Goal: Find specific page/section: Find specific page/section

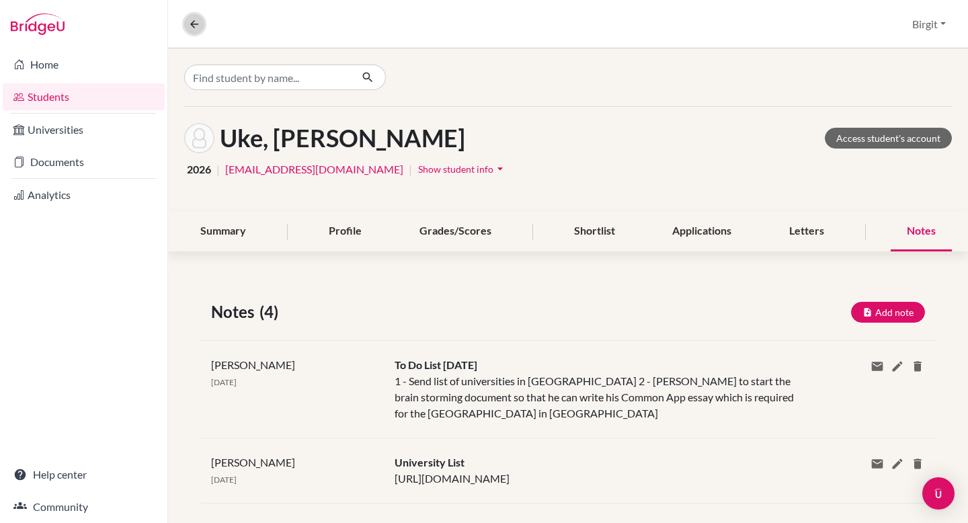
click at [190, 22] on icon at bounding box center [194, 24] width 12 height 12
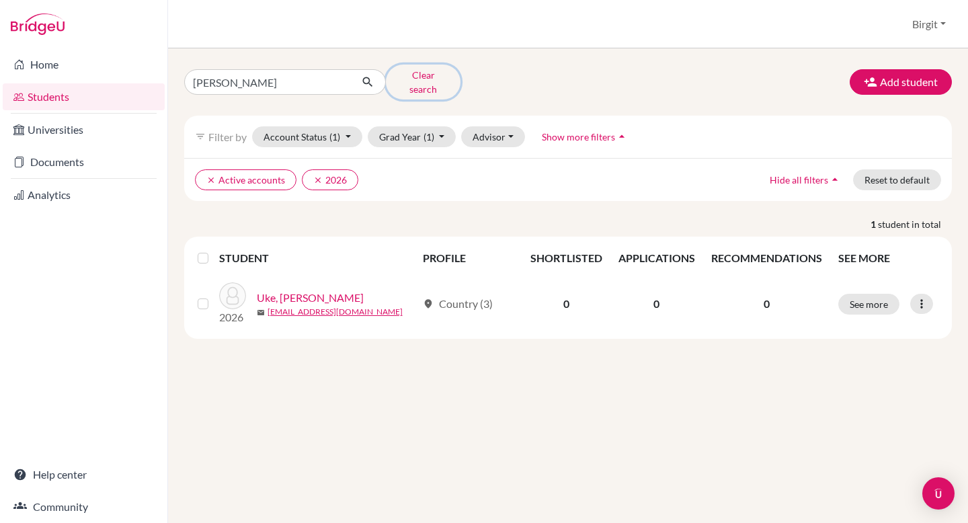
click at [405, 73] on button "Clear search" at bounding box center [423, 82] width 75 height 35
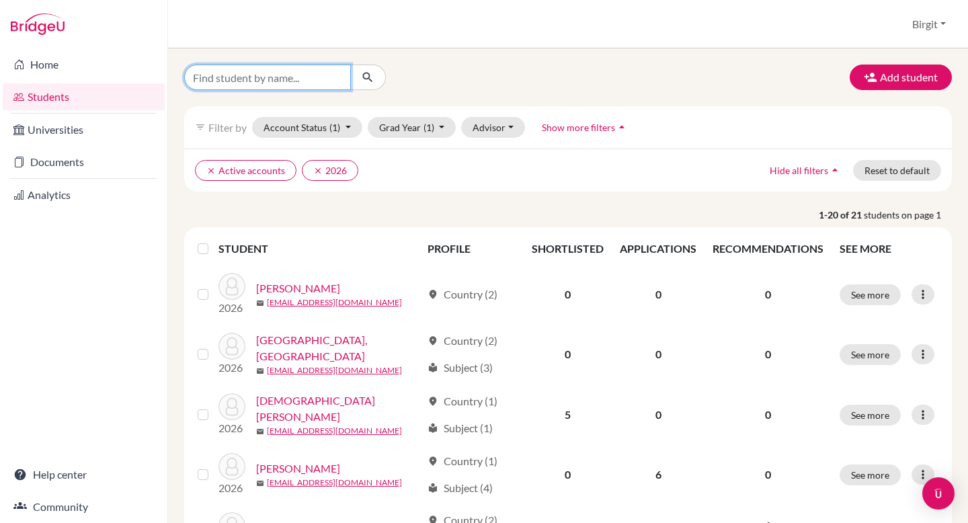
click at [274, 85] on input "Find student by name..." at bounding box center [267, 78] width 167 height 26
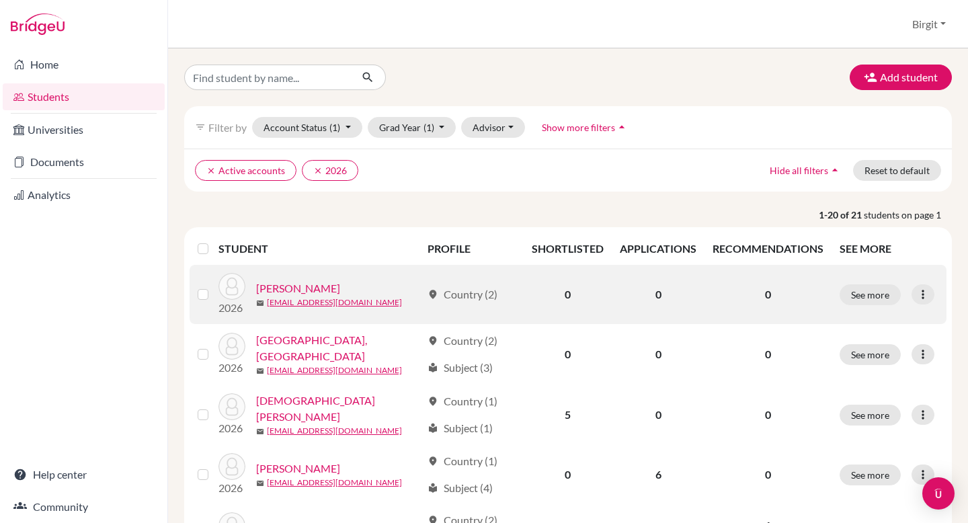
click at [283, 288] on link "[PERSON_NAME]" at bounding box center [298, 288] width 84 height 16
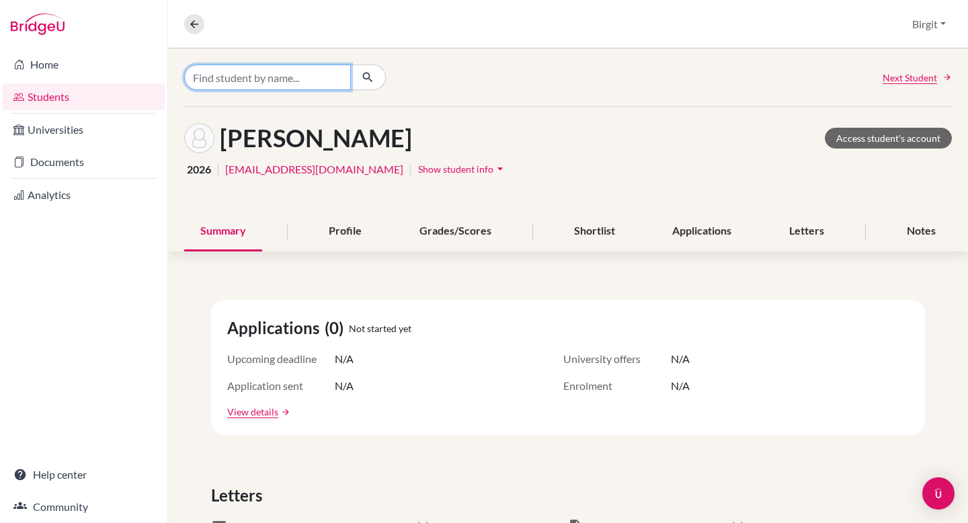
click at [315, 72] on input "Find student by name..." at bounding box center [267, 78] width 167 height 26
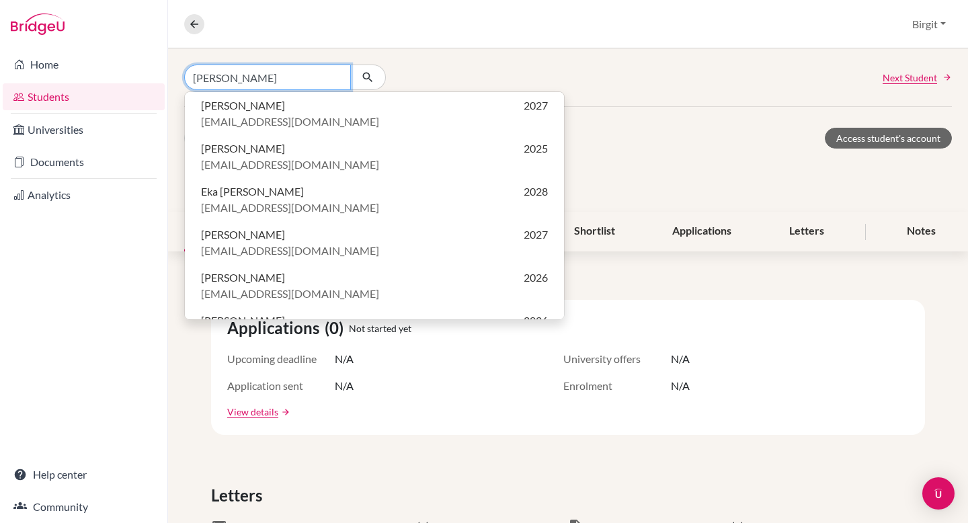
type input "[PERSON_NAME]"
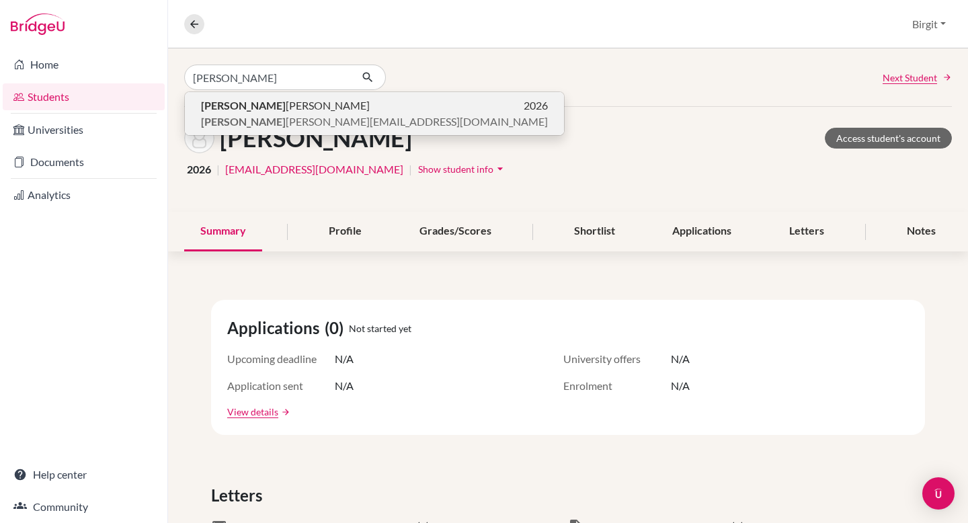
click at [297, 101] on p "[PERSON_NAME] 2026" at bounding box center [374, 105] width 347 height 16
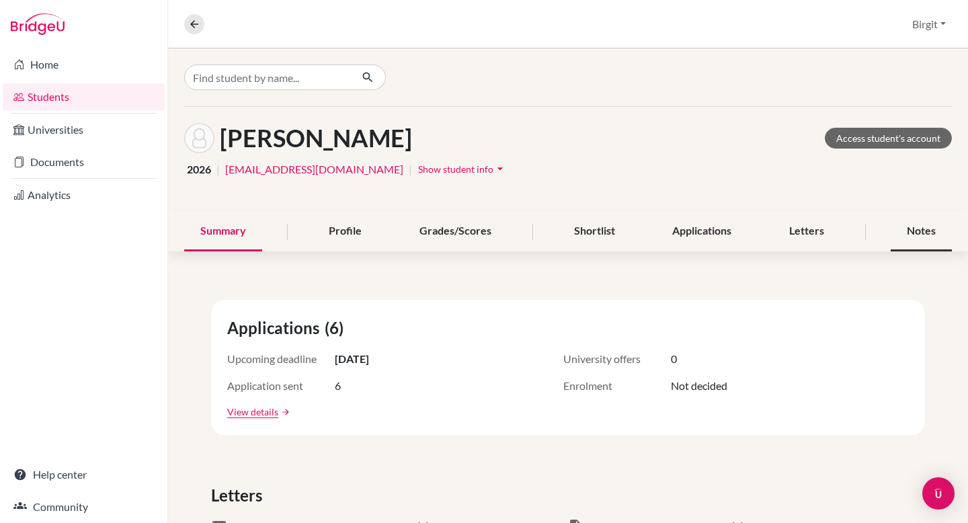
click at [913, 233] on div "Notes" at bounding box center [920, 232] width 61 height 40
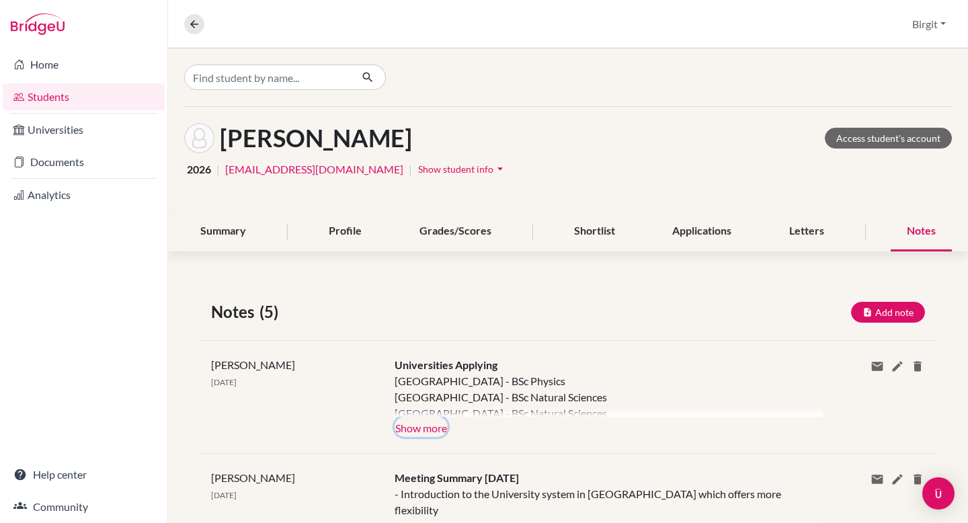
click at [443, 429] on button "Show more" at bounding box center [420, 427] width 53 height 20
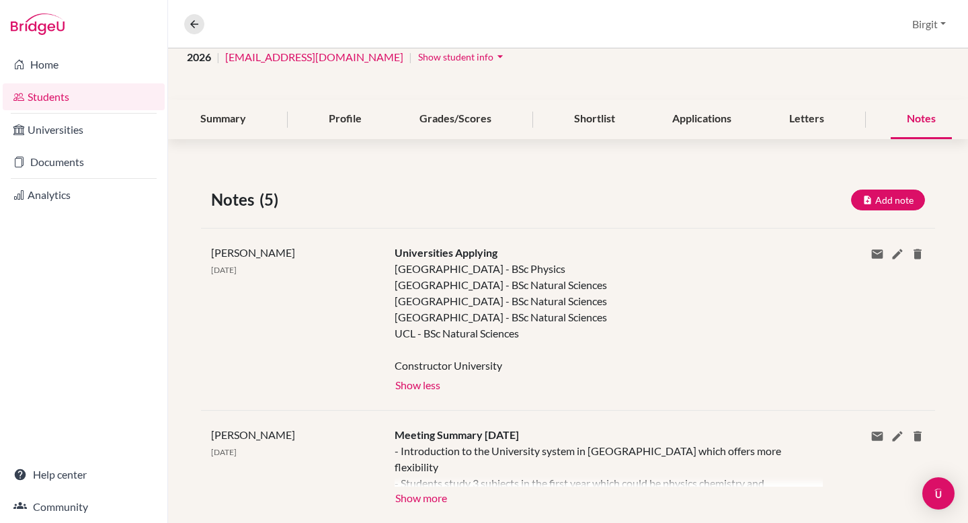
scroll to position [110, 0]
